Goal: Navigation & Orientation: Find specific page/section

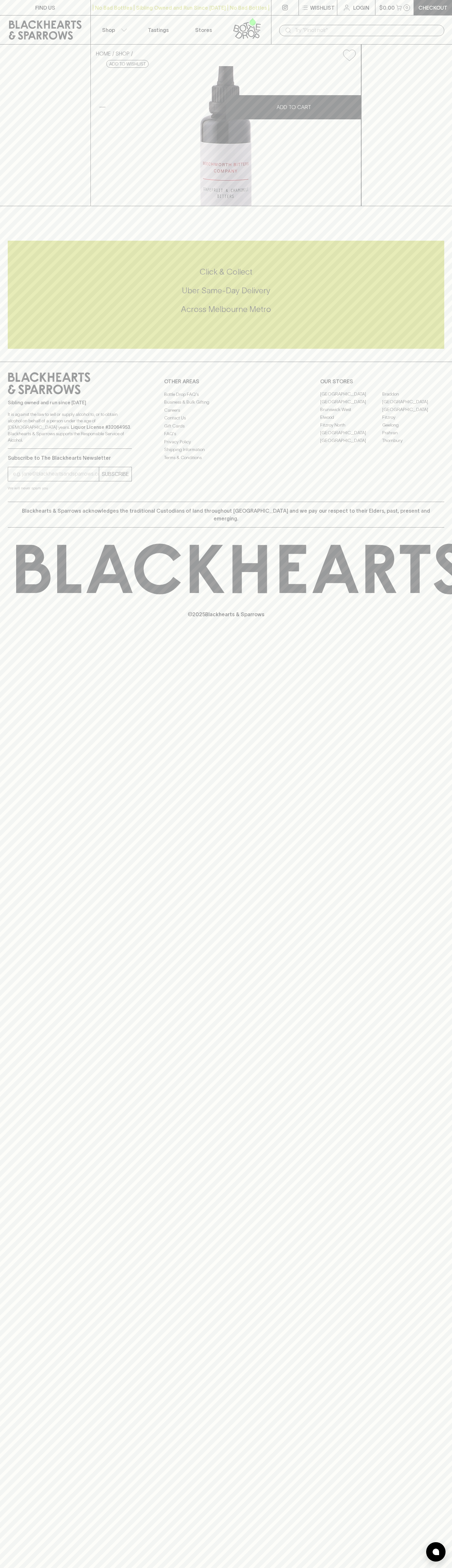
click at [144, 24] on link "Tastings" at bounding box center [158, 29] width 45 height 29
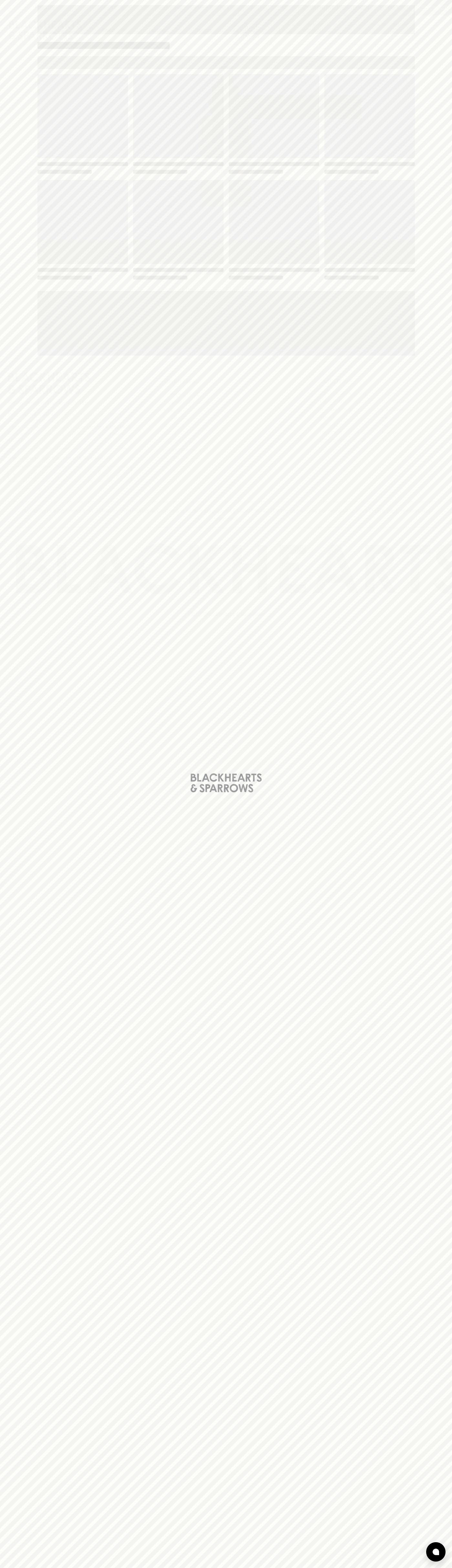
click at [442, 1567] on html "FIND US | No Bad Bottles | Sibling Owned and Run Since [DATE] | No Bad Bottles …" at bounding box center [226, 784] width 452 height 1568
click at [268, 1567] on html "FIND US | No Bad Bottles | Sibling Owned and Run Since [DATE] | No Bad Bottles …" at bounding box center [226, 784] width 452 height 1568
click at [3, 40] on div "Loading" at bounding box center [226, 784] width 452 height 1568
